Goal: Information Seeking & Learning: Understand process/instructions

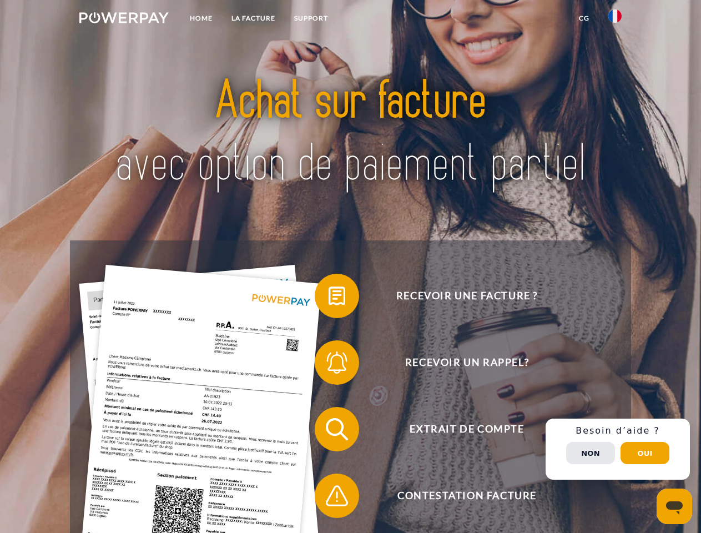
click at [124, 19] on img at bounding box center [123, 17] width 89 height 11
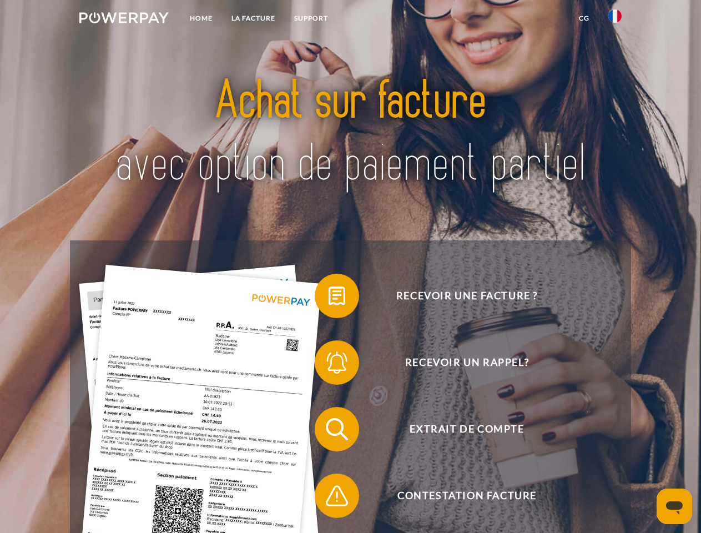
click at [615, 19] on img at bounding box center [615, 15] width 13 height 13
click at [584, 18] on link "CG" at bounding box center [584, 18] width 29 height 20
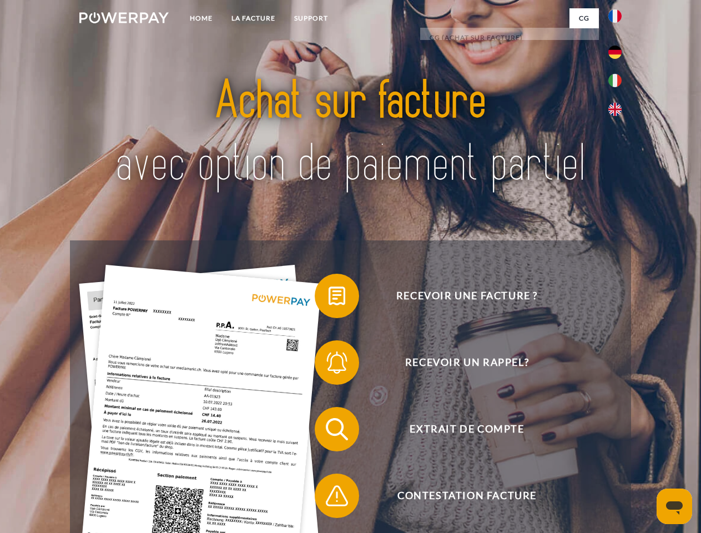
click at [329, 298] on span at bounding box center [321, 296] width 56 height 56
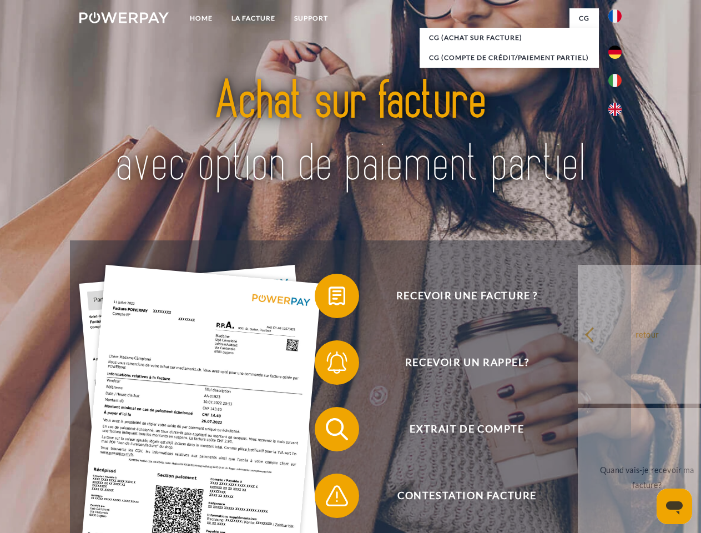
click at [329, 365] on span at bounding box center [321, 363] width 56 height 56
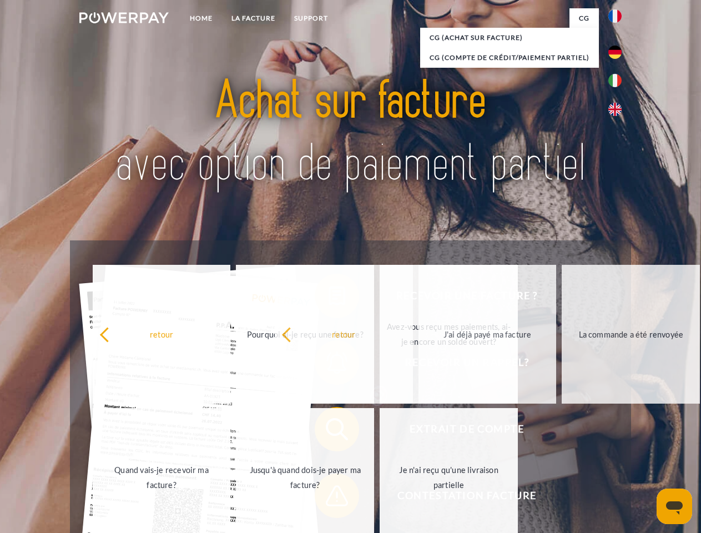
click at [329, 498] on span at bounding box center [321, 496] width 56 height 56
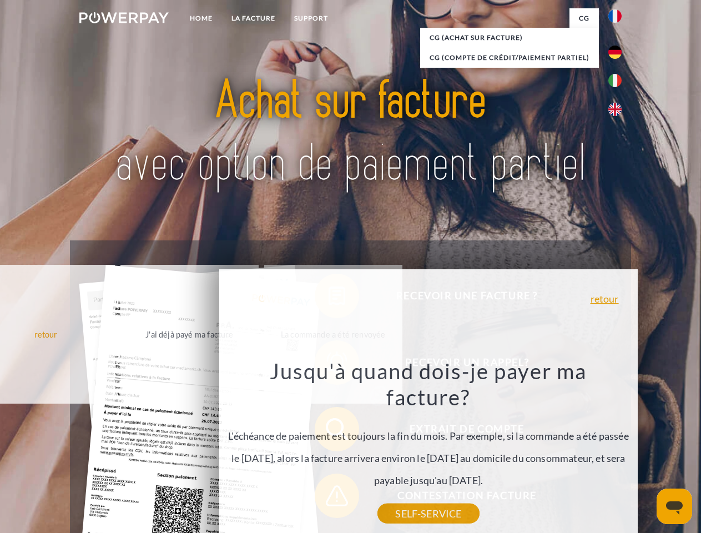
click at [618, 449] on div "Recevoir une facture ? Recevoir un rappel? Extrait de compte retour" at bounding box center [350, 462] width 561 height 444
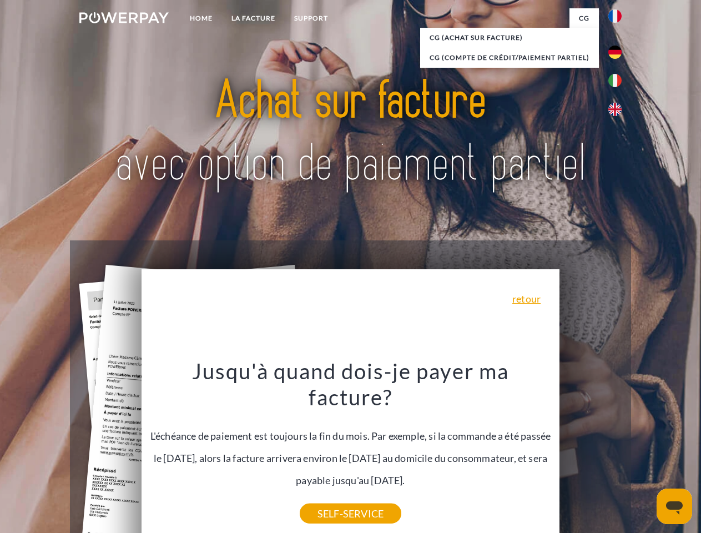
click at [591, 451] on span "Extrait de compte" at bounding box center [467, 429] width 272 height 44
click at [645, 453] on header "Home LA FACTURE Support" at bounding box center [350, 383] width 701 height 767
